Goal: Check status: Check status

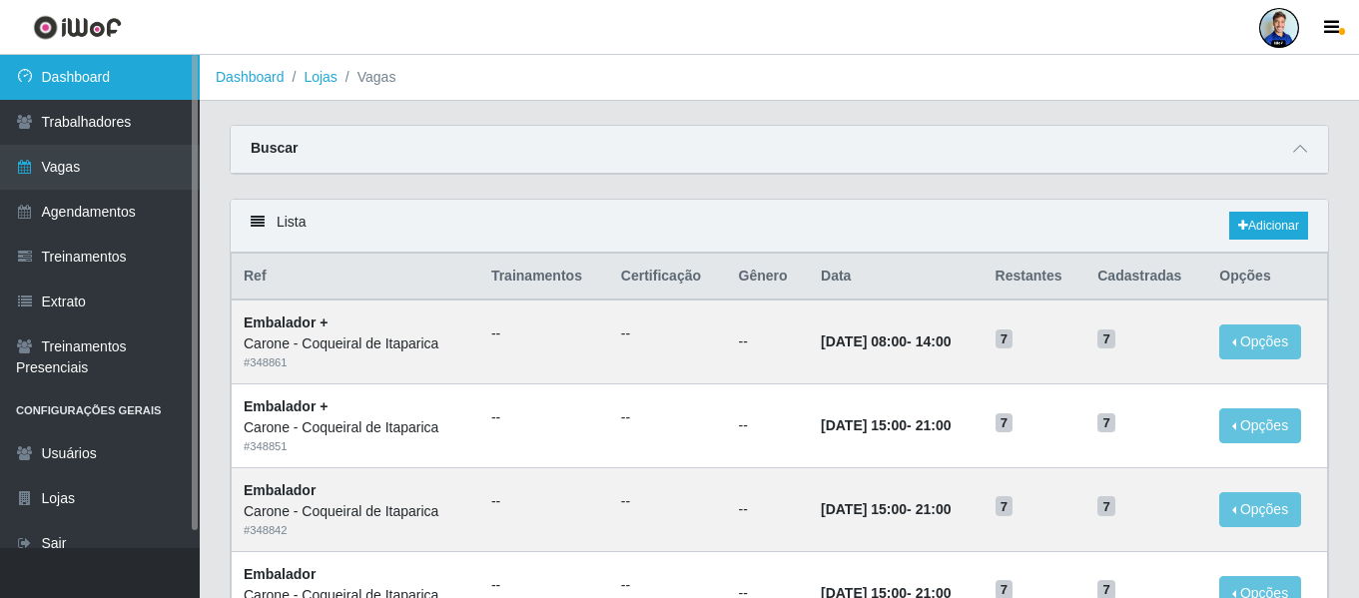
click at [127, 75] on link "Dashboard" at bounding box center [100, 77] width 200 height 45
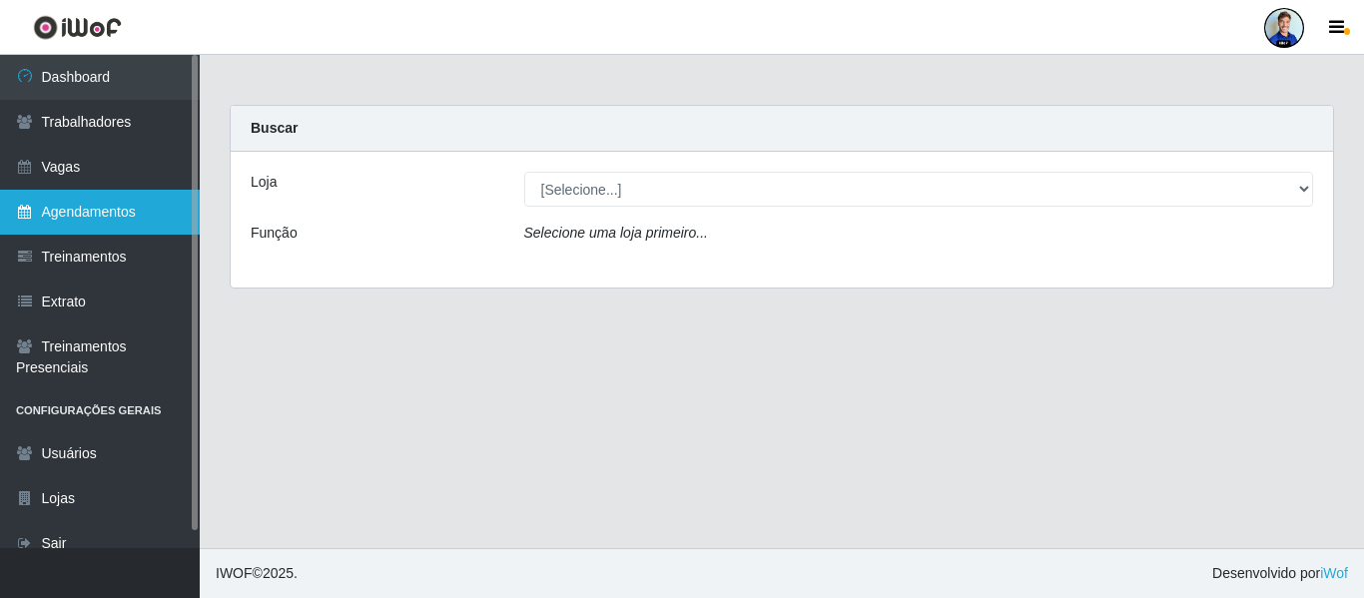
click at [111, 206] on link "Agendamentos" at bounding box center [100, 212] width 200 height 45
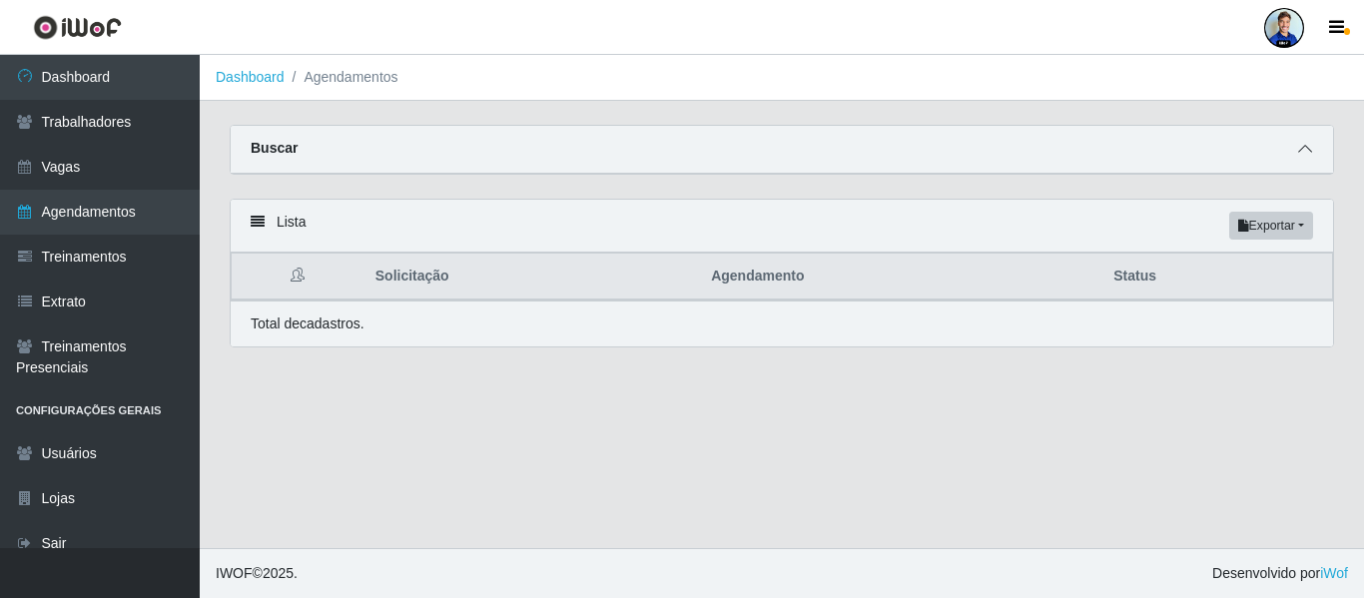
click at [1297, 153] on span at bounding box center [1305, 149] width 24 height 23
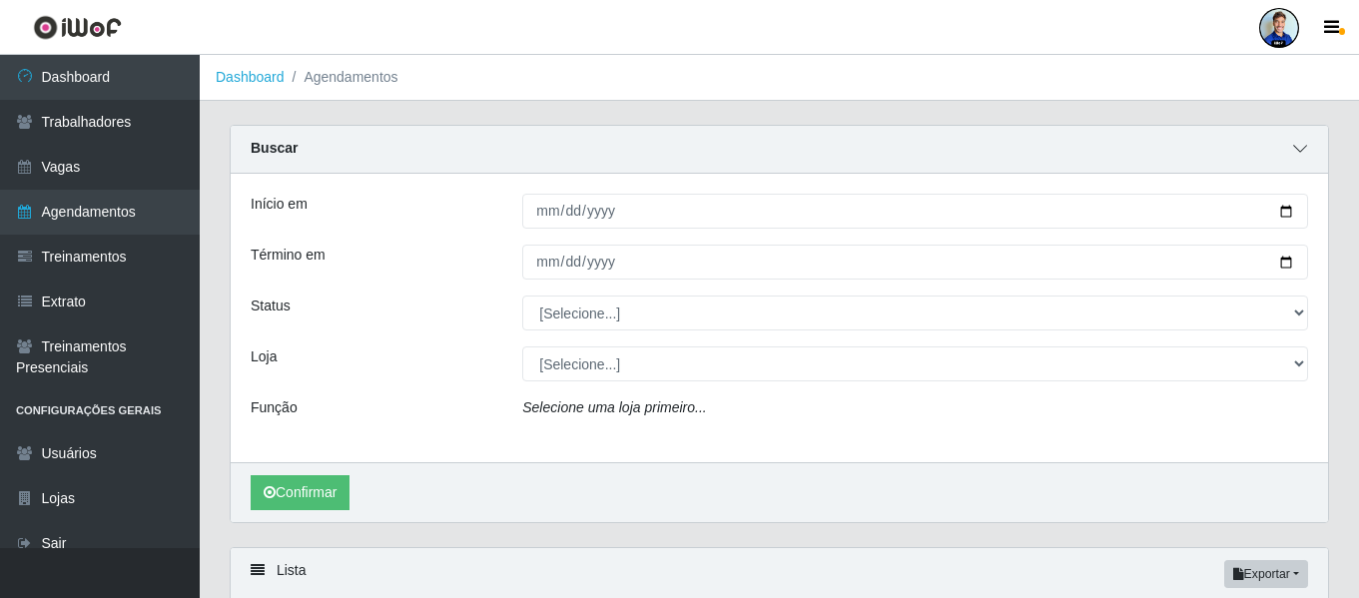
click at [1297, 150] on icon at bounding box center [1300, 149] width 14 height 14
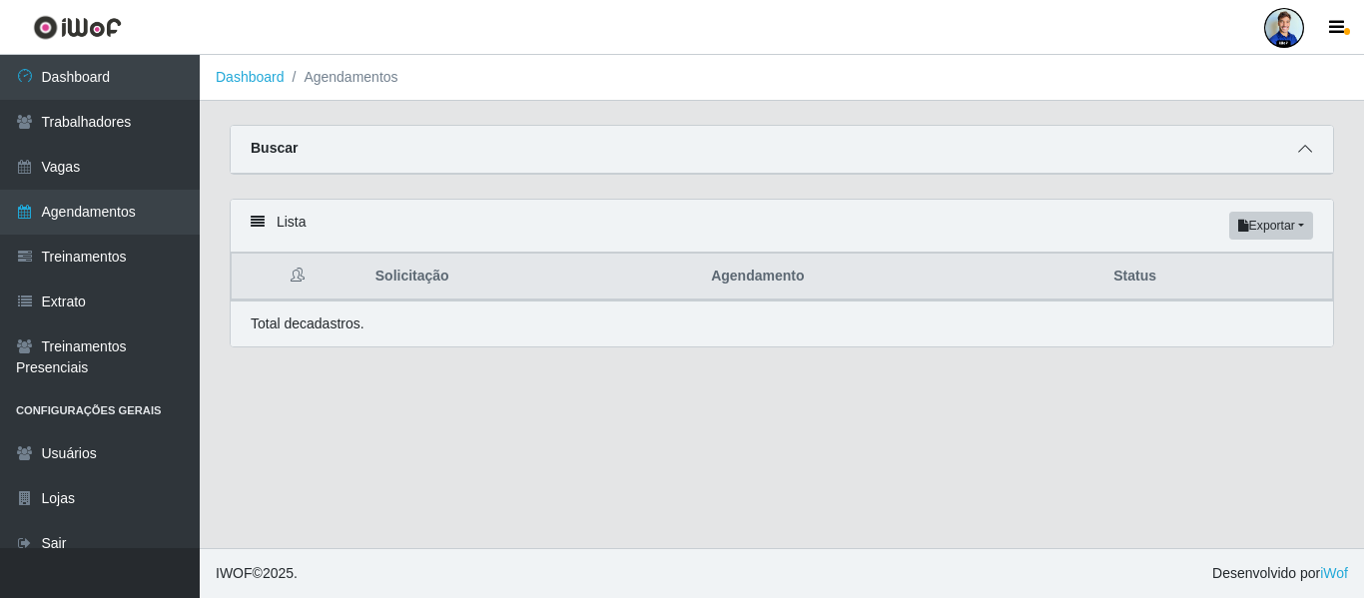
click at [1307, 149] on icon at bounding box center [1305, 149] width 14 height 14
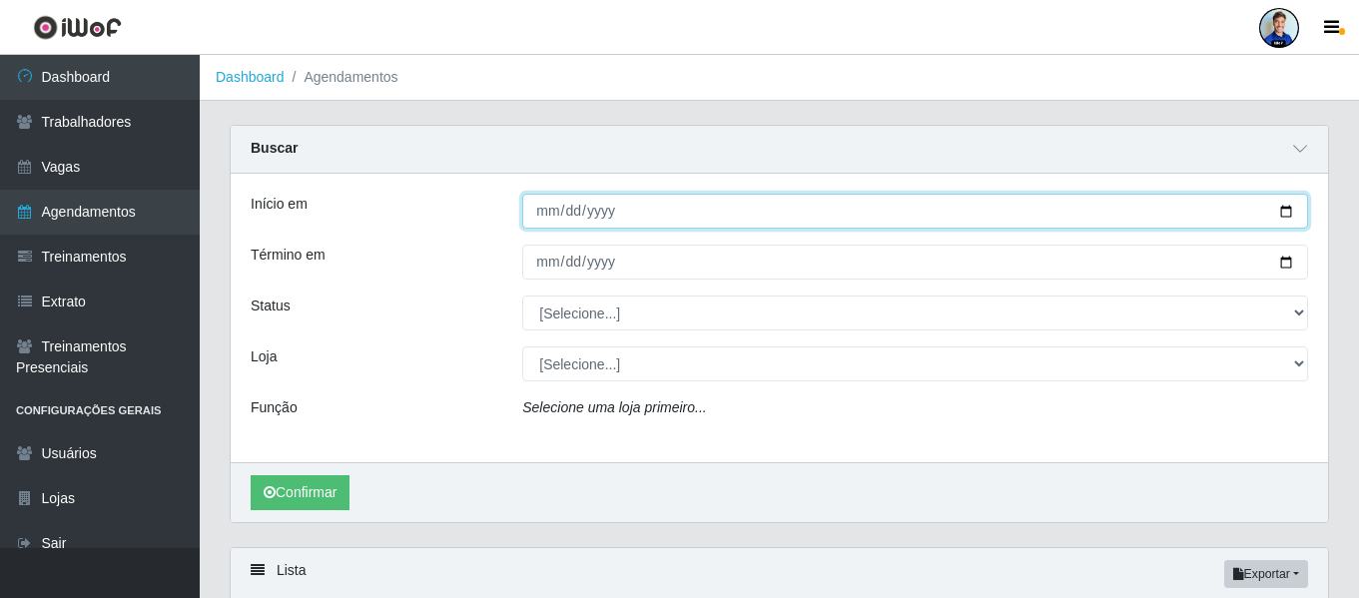
click at [546, 209] on input "Início em" at bounding box center [915, 211] width 786 height 35
type input "[DATE]"
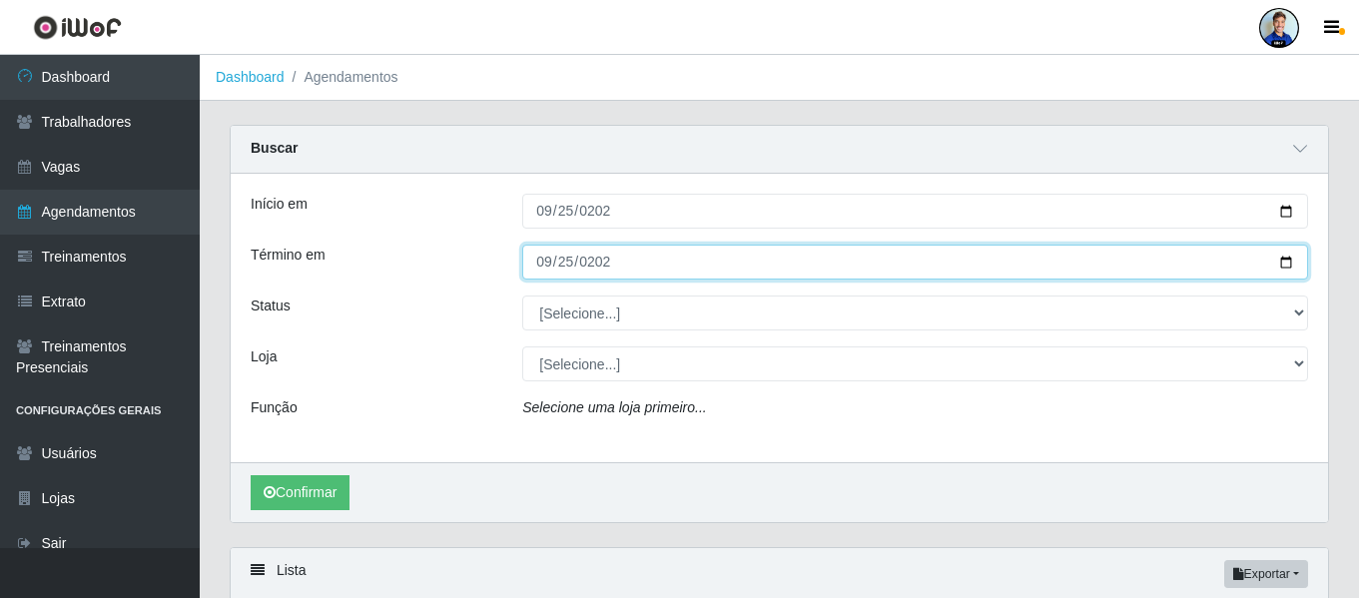
type input "[DATE]"
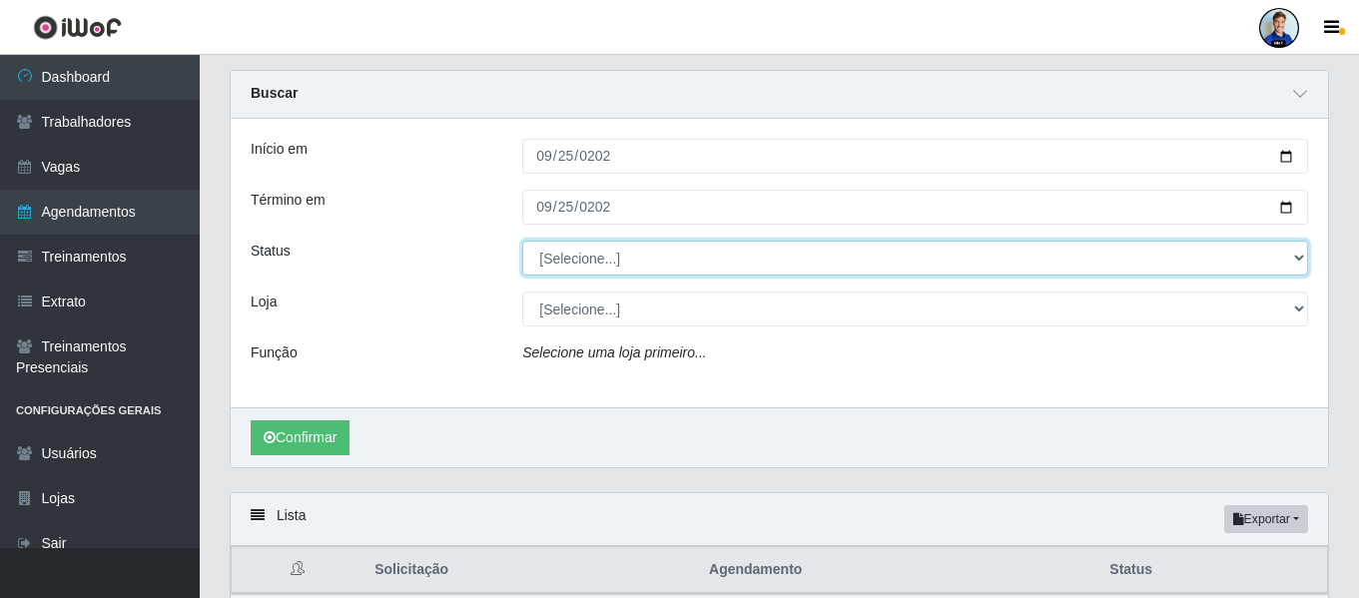
scroll to position [100, 0]
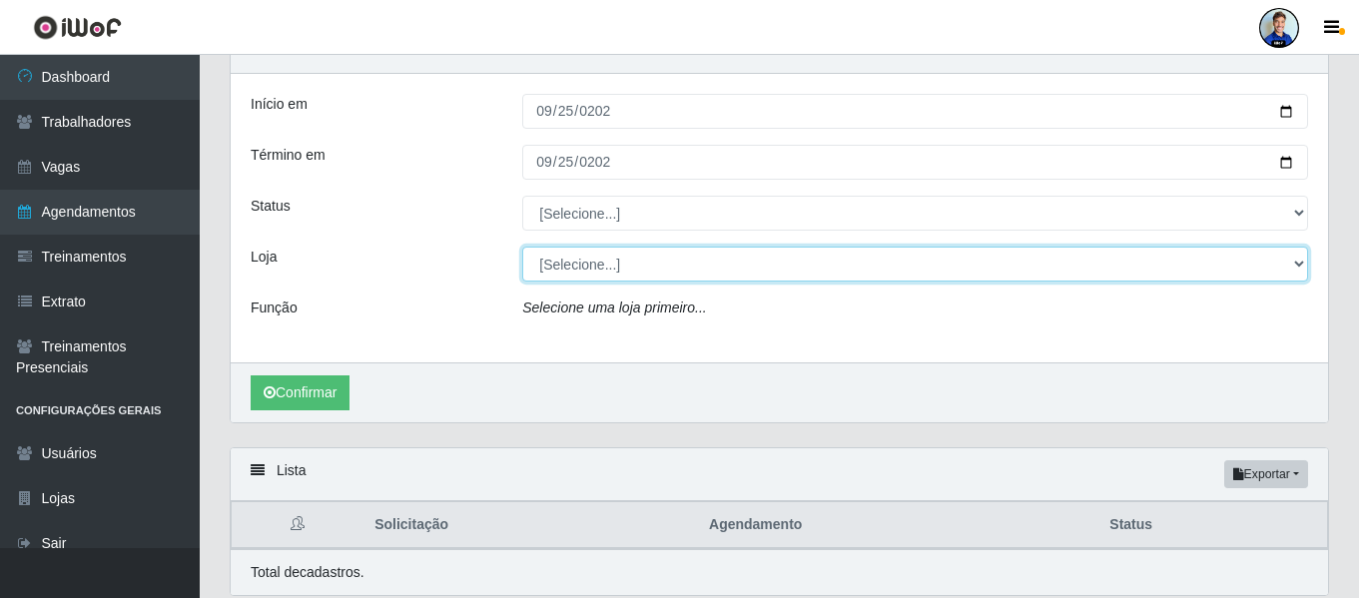
click at [588, 261] on select "[Selecione...] [GEOGRAPHIC_DATA][PERSON_NAME][GEOGRAPHIC_DATA] [GEOGRAPHIC_DATA…" at bounding box center [915, 264] width 786 height 35
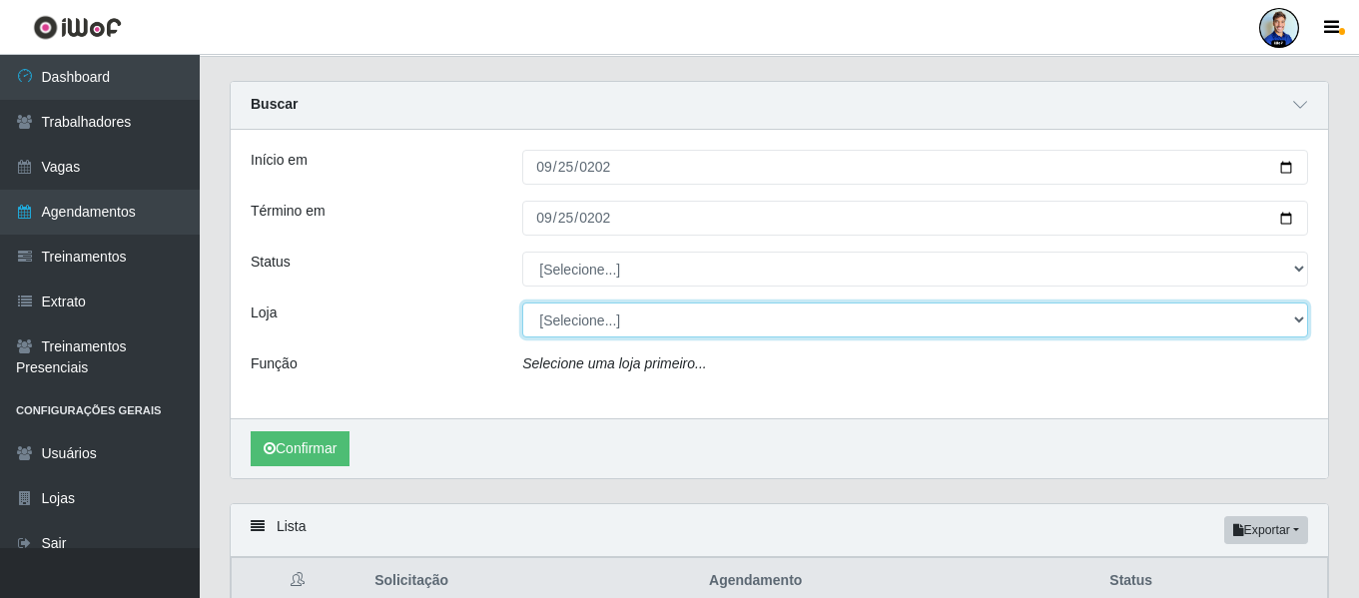
scroll to position [0, 0]
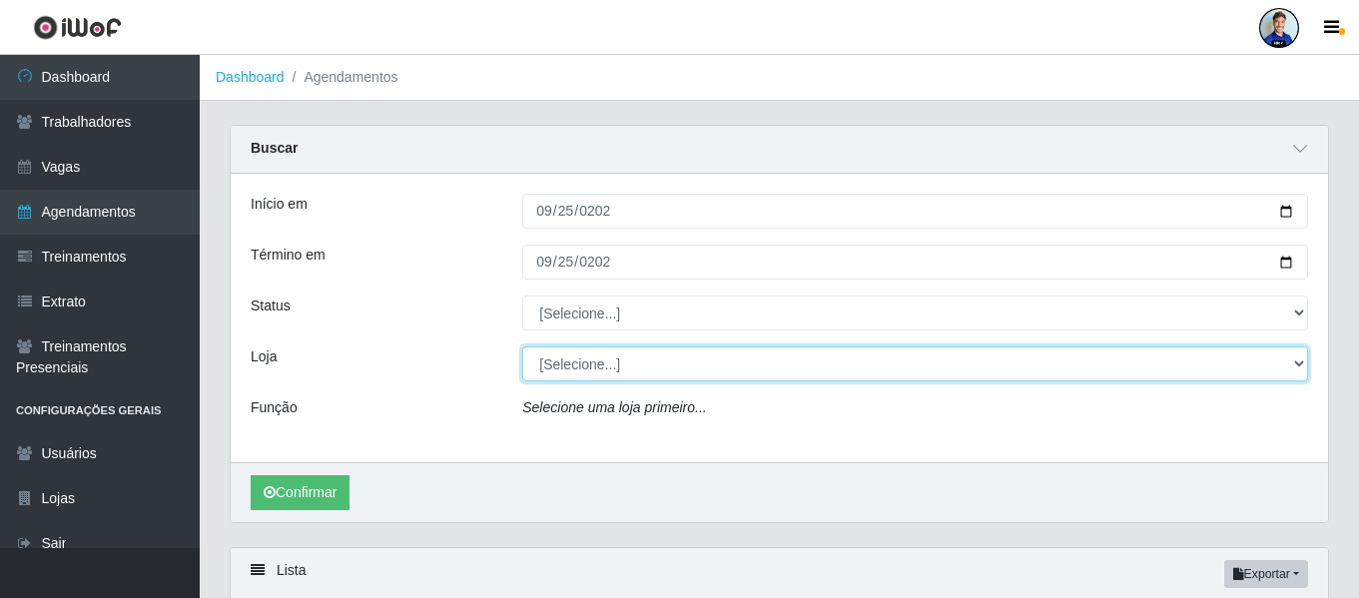
click at [580, 379] on select "[Selecione...] [GEOGRAPHIC_DATA][PERSON_NAME][GEOGRAPHIC_DATA] [GEOGRAPHIC_DATA…" at bounding box center [915, 363] width 786 height 35
click at [571, 372] on select "[Selecione...] [GEOGRAPHIC_DATA][PERSON_NAME][GEOGRAPHIC_DATA] [GEOGRAPHIC_DATA…" at bounding box center [915, 363] width 786 height 35
click at [591, 367] on select "[Selecione...] [GEOGRAPHIC_DATA][PERSON_NAME][GEOGRAPHIC_DATA] [GEOGRAPHIC_DATA…" at bounding box center [915, 363] width 786 height 35
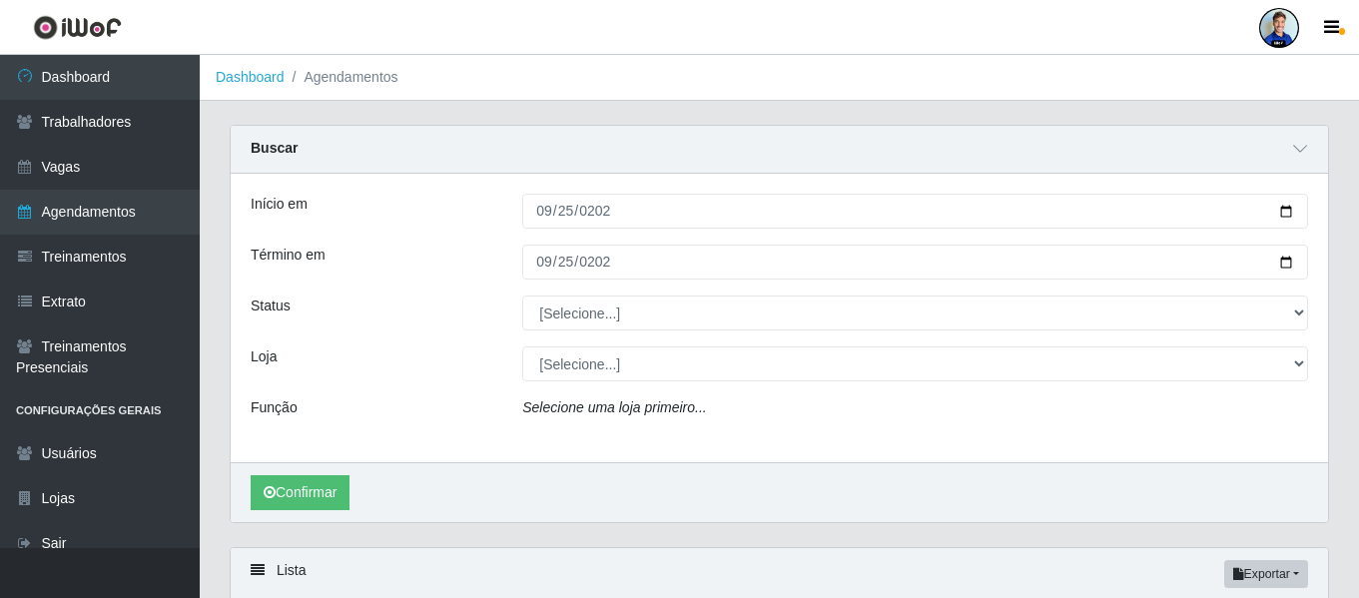
click at [459, 173] on div "Buscar" at bounding box center [779, 150] width 1097 height 48
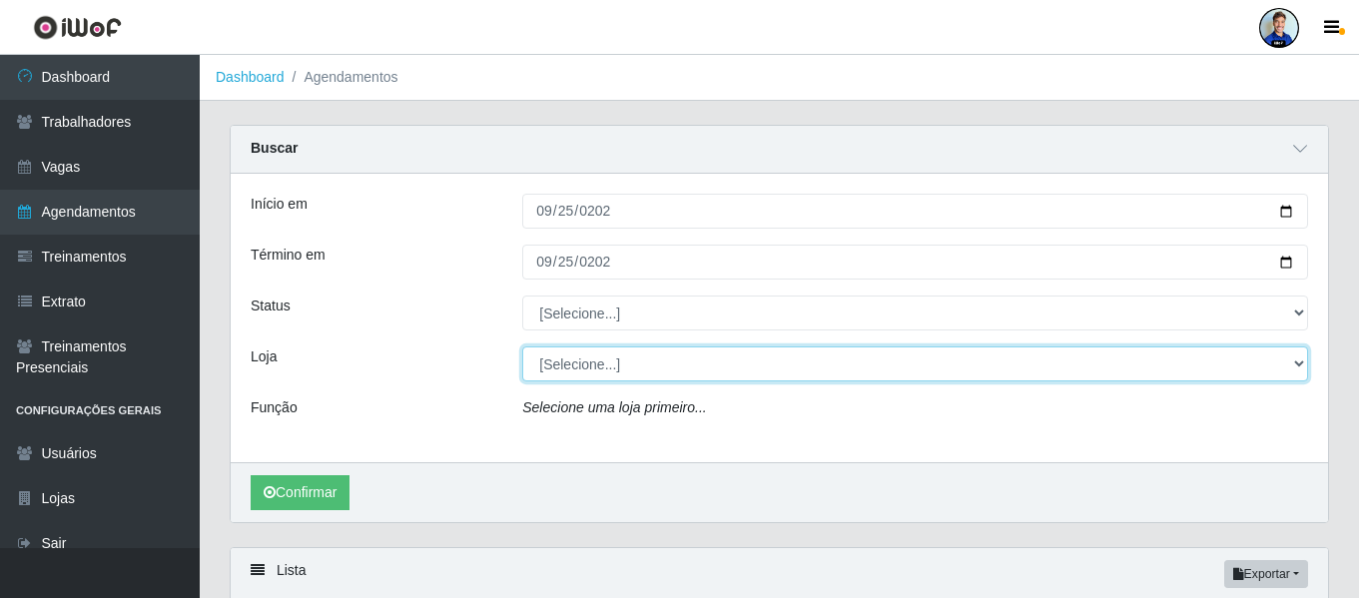
click at [551, 370] on select "[Selecione...] [GEOGRAPHIC_DATA][PERSON_NAME][GEOGRAPHIC_DATA] [GEOGRAPHIC_DATA…" at bounding box center [915, 363] width 786 height 35
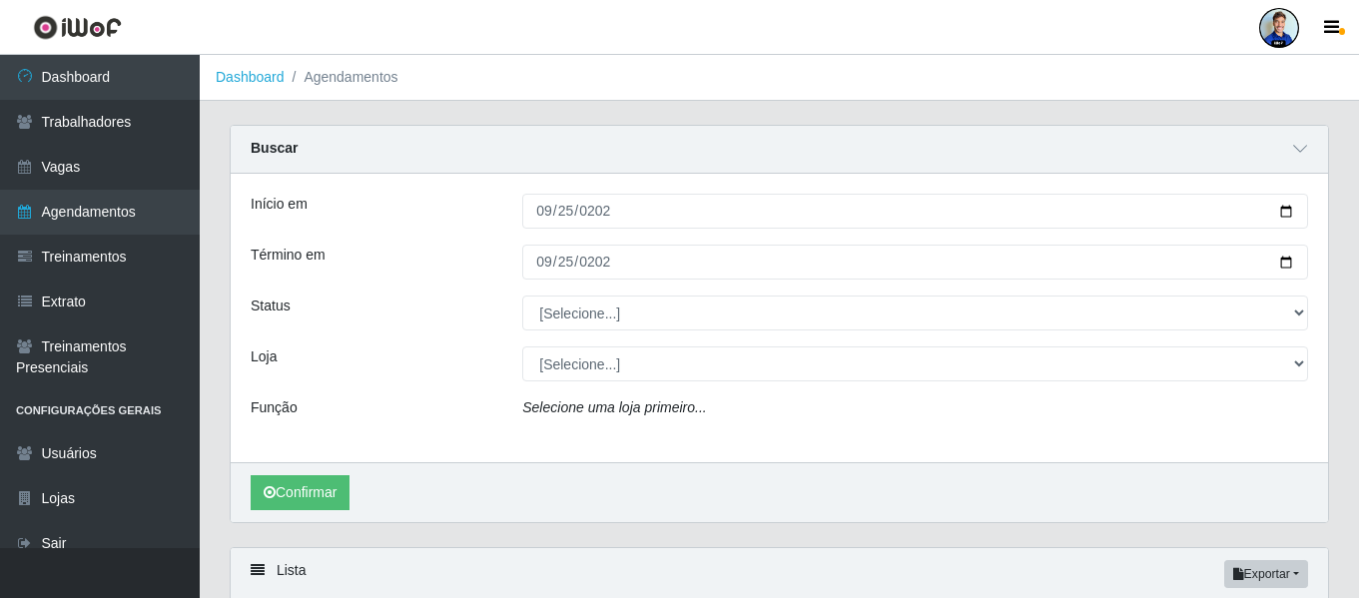
drag, startPoint x: 374, startPoint y: 317, endPoint x: 369, endPoint y: 299, distance: 18.6
click at [374, 316] on div "Status" at bounding box center [372, 312] width 272 height 35
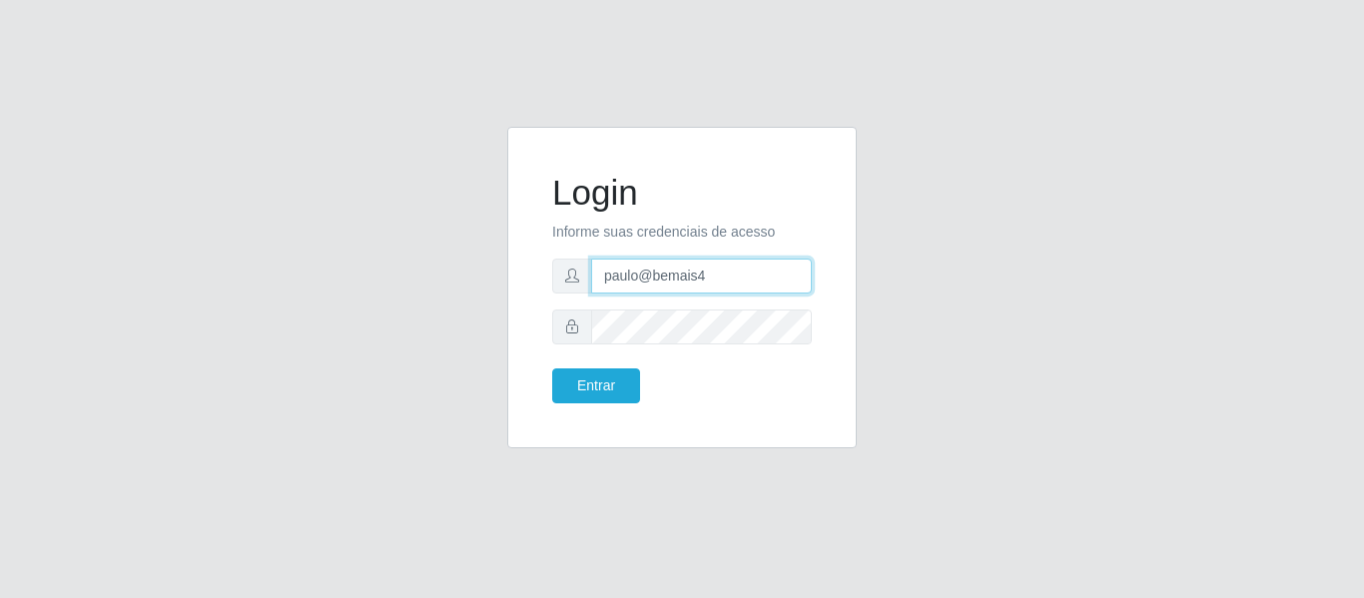
drag, startPoint x: 736, startPoint y: 286, endPoint x: 536, endPoint y: 293, distance: 199.8
click at [536, 293] on div "Login Informe suas credenciais de acesso paulo@bemais4 Entrar" at bounding box center [681, 288] width 299 height 272
type input "juliomarques@queiroz"
click at [552, 368] on button "Entrar" at bounding box center [596, 385] width 88 height 35
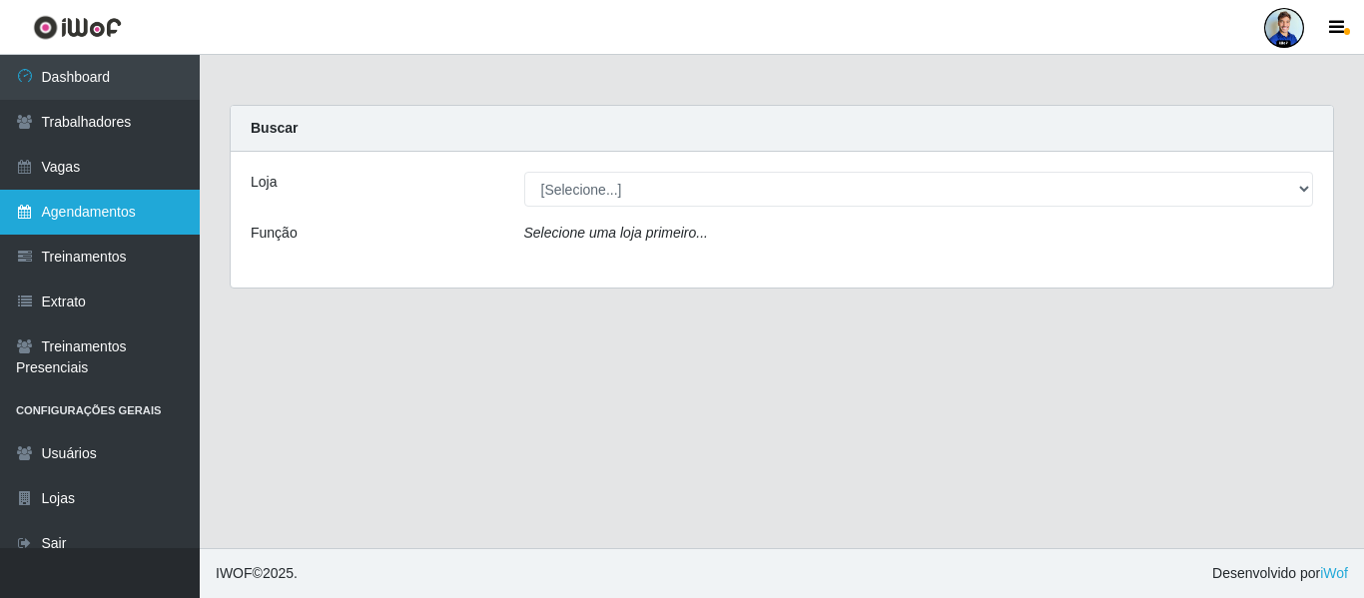
click at [168, 213] on link "Agendamentos" at bounding box center [100, 212] width 200 height 45
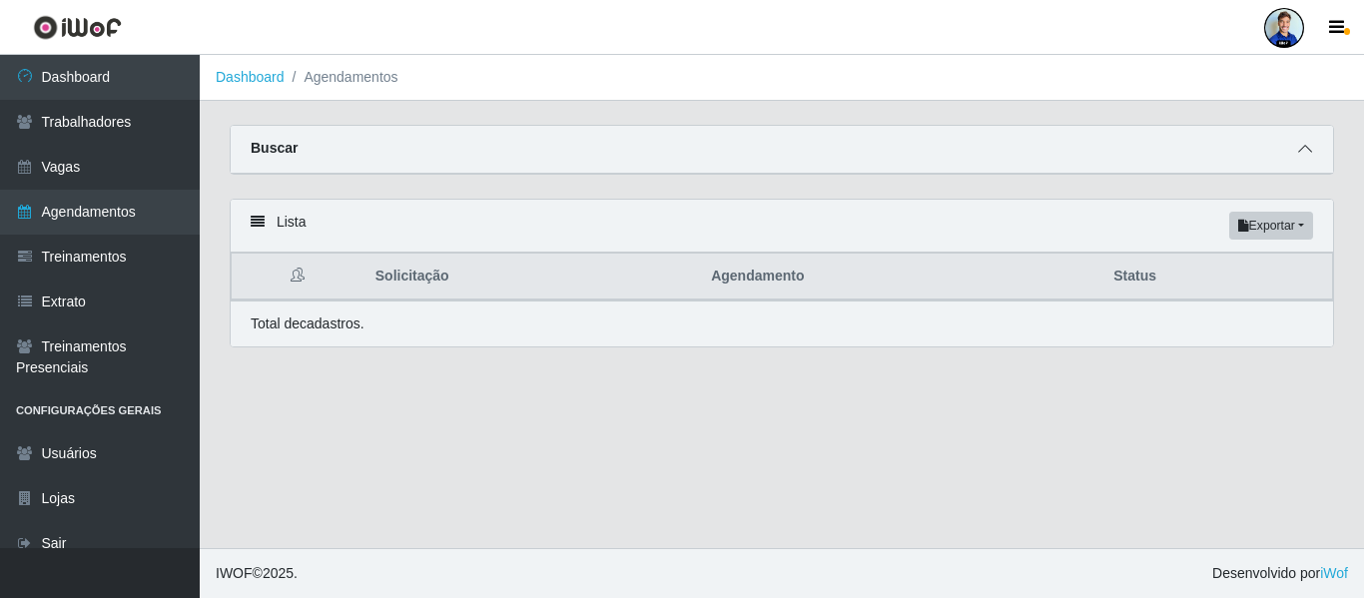
click at [1313, 149] on span at bounding box center [1305, 149] width 24 height 23
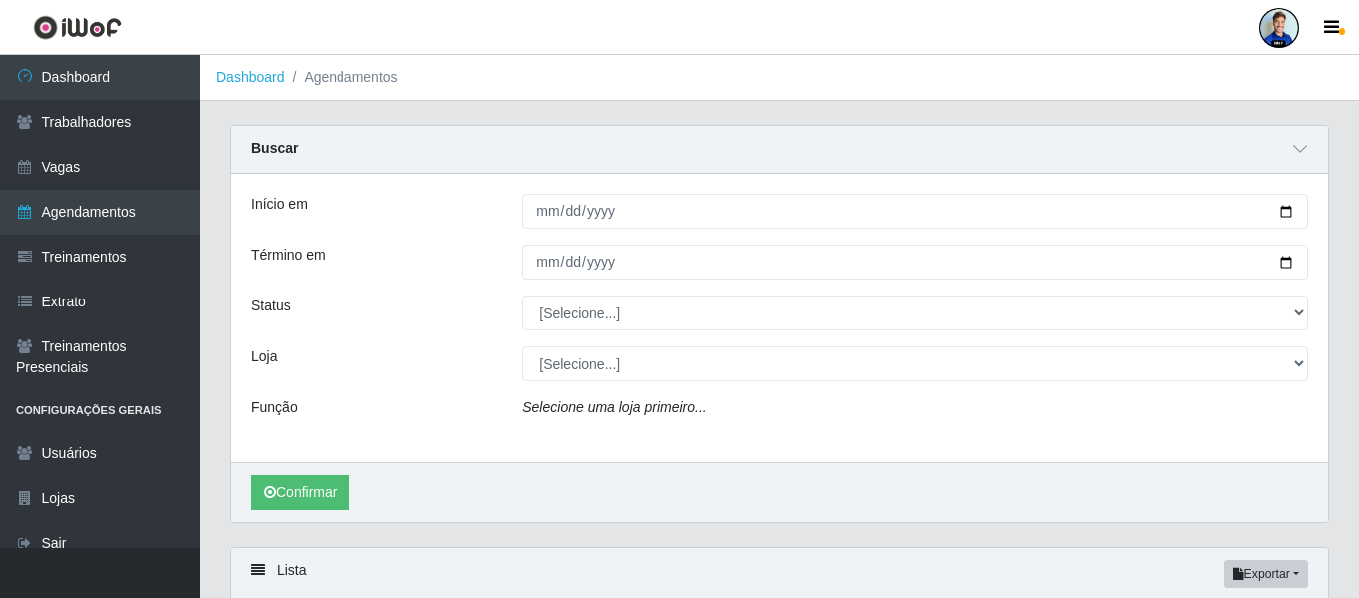
scroll to position [52, 0]
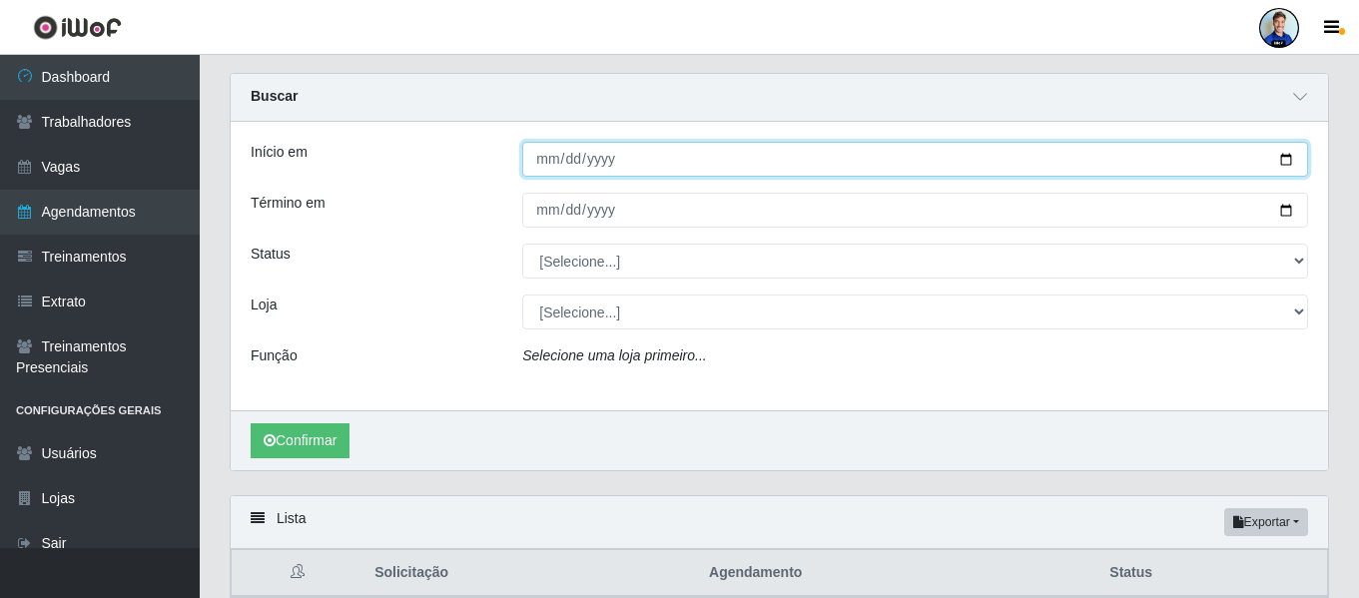
click at [545, 173] on input "Início em" at bounding box center [915, 159] width 786 height 35
type input "[DATE]"
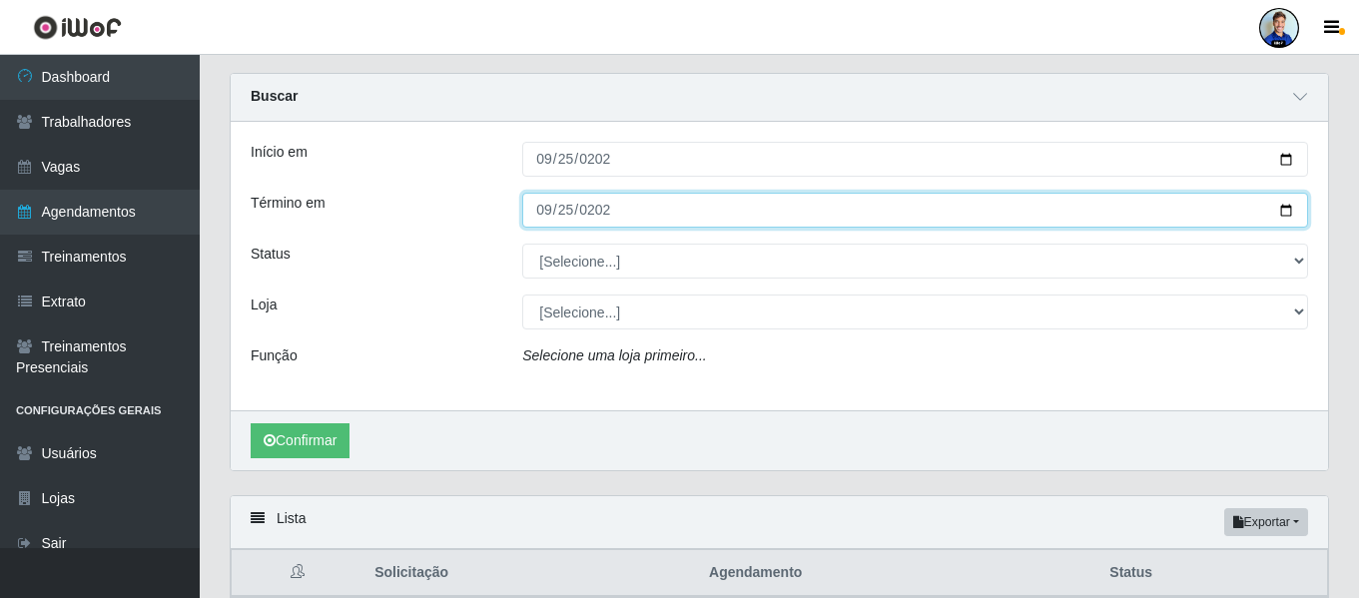
type input "[DATE]"
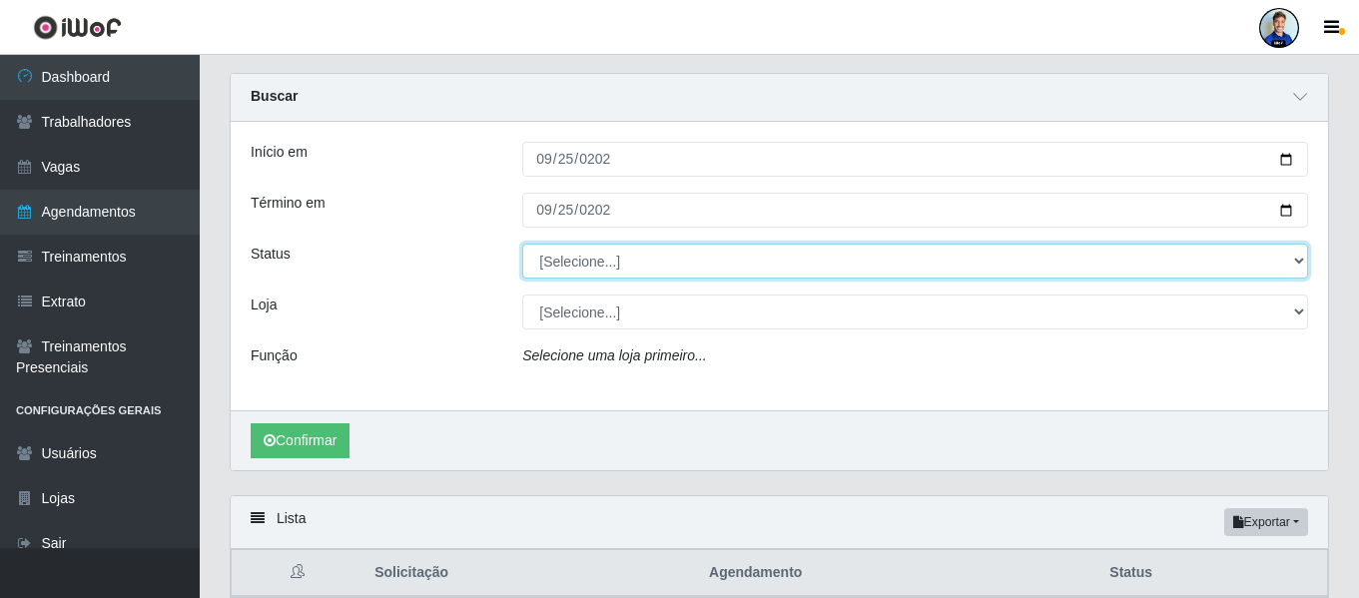
click at [584, 264] on select "[Selecione...] AGENDADO AGUARDANDO LIBERAR EM ANDAMENTO EM REVISÃO FINALIZADO C…" at bounding box center [915, 261] width 786 height 35
select select "FINALIZADO"
click at [522, 245] on select "[Selecione...] AGENDADO AGUARDANDO LIBERAR EM ANDAMENTO EM REVISÃO FINALIZADO C…" at bounding box center [915, 261] width 786 height 35
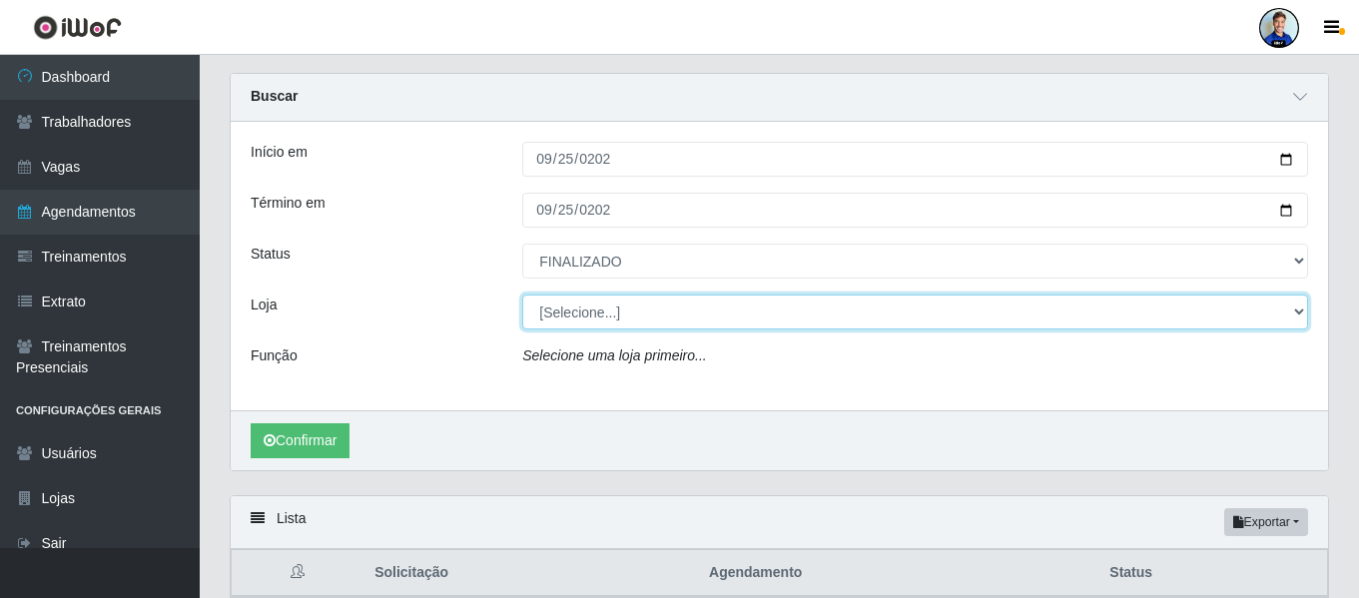
click at [607, 307] on select "[Selecione...] Hiper Queiroz - Alto da Conceição Hiper Queiroz - Boa Vista Hipe…" at bounding box center [915, 311] width 786 height 35
select select "225"
click at [522, 295] on select "[Selecione...] Hiper Queiroz - Alto da Conceição Hiper Queiroz - Boa Vista Hipe…" at bounding box center [915, 311] width 786 height 35
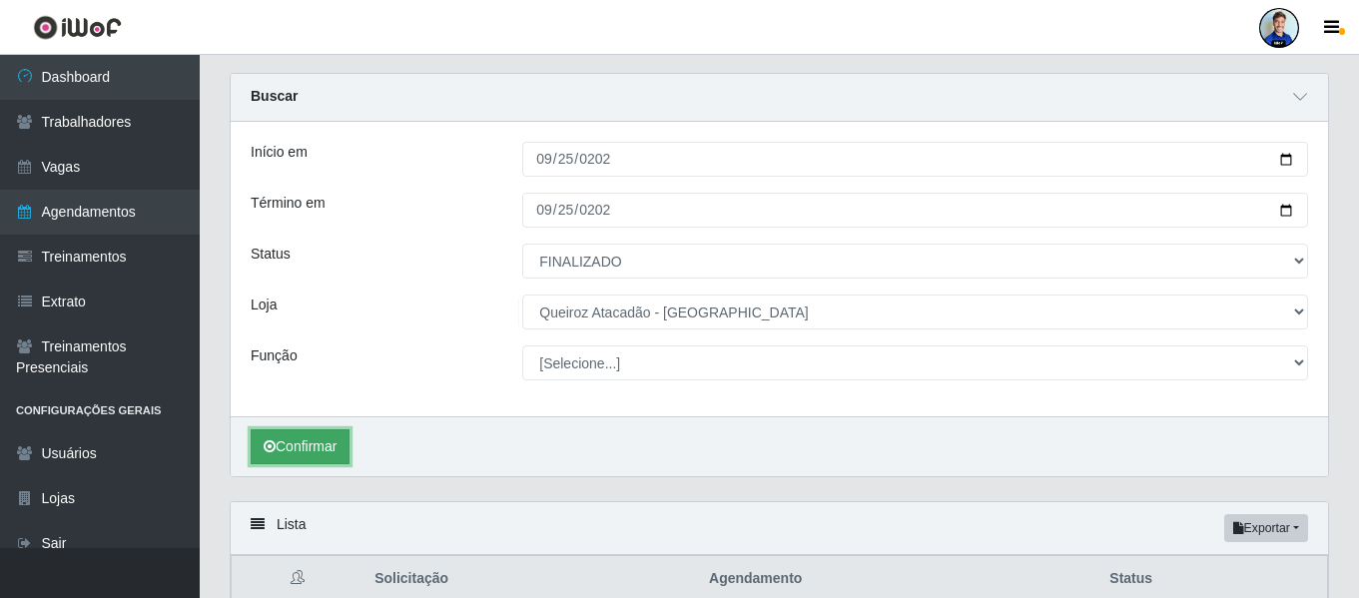
click at [338, 437] on button "Confirmar" at bounding box center [300, 446] width 99 height 35
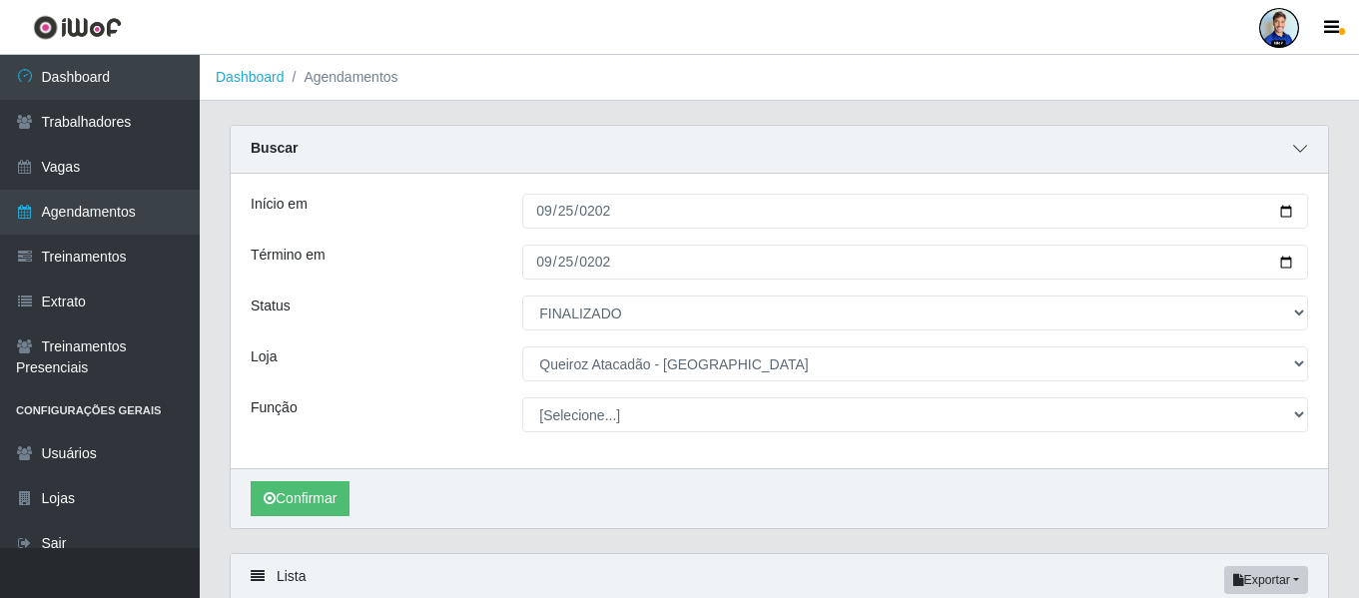
click at [1300, 148] on icon at bounding box center [1300, 149] width 14 height 14
